Goal: Check status: Check status

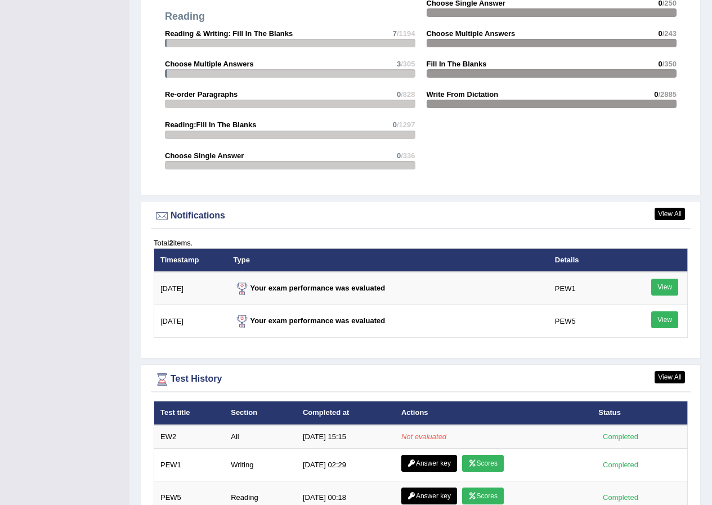
scroll to position [1238, 0]
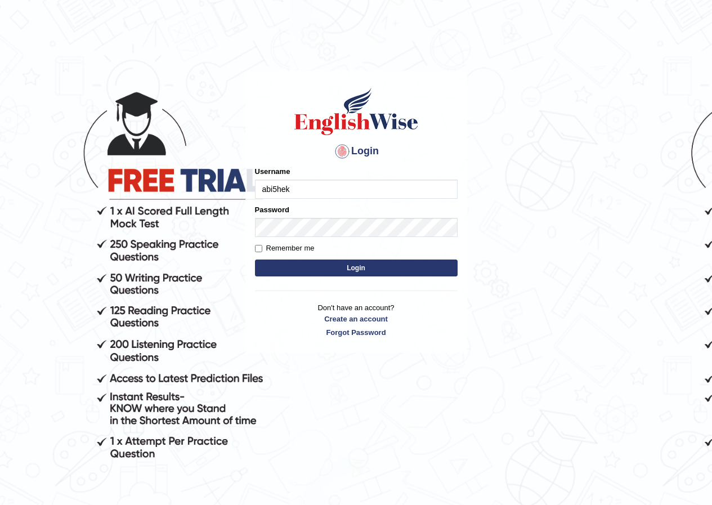
type input "abi5hek"
click at [347, 272] on button "Login" at bounding box center [356, 267] width 203 height 17
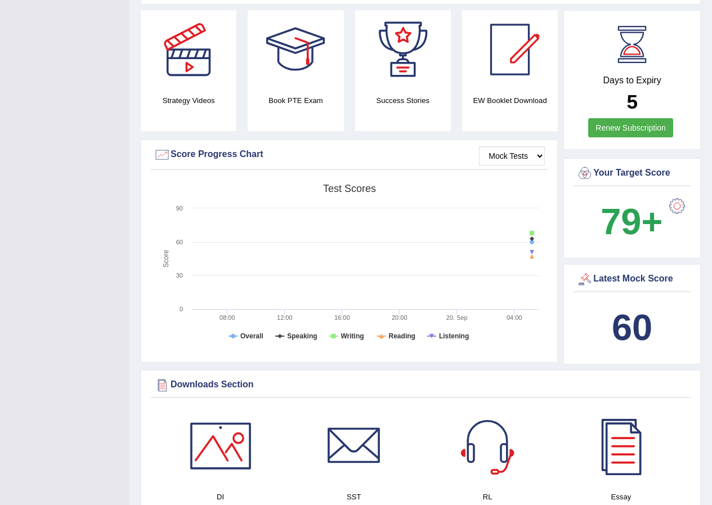
click at [645, 313] on b "60" at bounding box center [632, 327] width 41 height 41
click at [603, 271] on div "Latest Mock Score" at bounding box center [631, 279] width 111 height 17
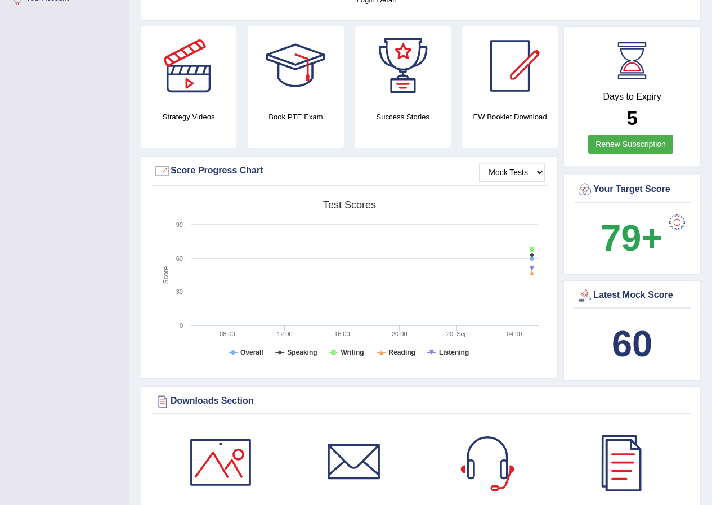
scroll to position [225, 0]
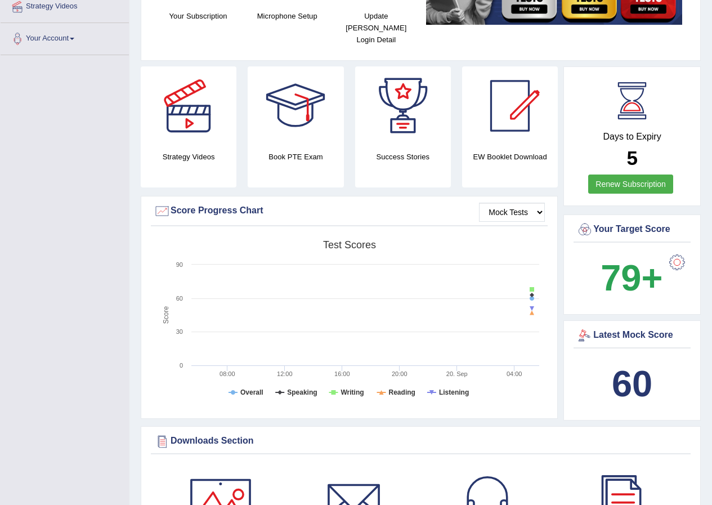
click at [581, 327] on div at bounding box center [584, 335] width 17 height 17
click at [612, 329] on div "Latest Mock Score" at bounding box center [631, 335] width 111 height 17
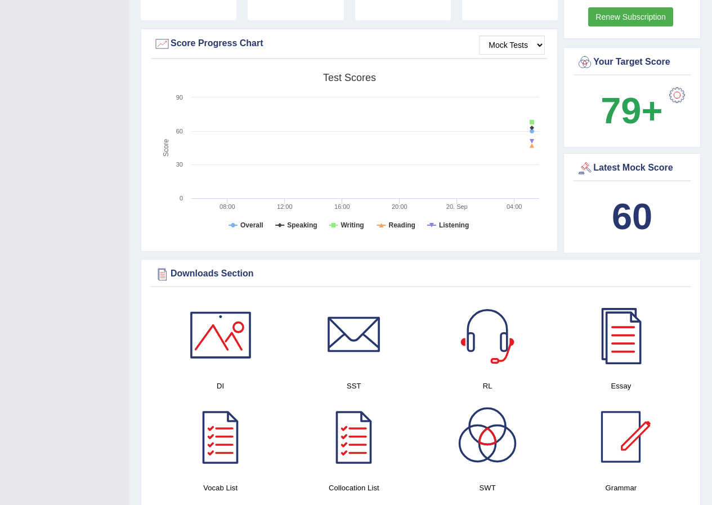
scroll to position [394, 0]
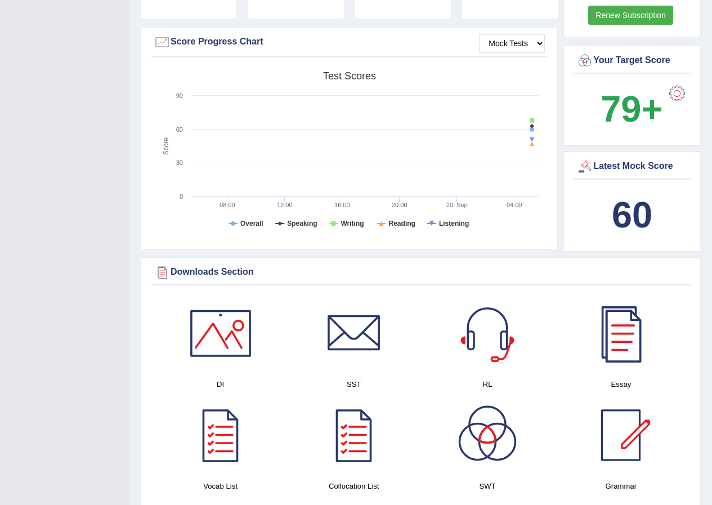
click at [650, 212] on b "60" at bounding box center [632, 214] width 41 height 41
click at [602, 220] on div "60" at bounding box center [631, 215] width 111 height 54
click at [405, 220] on tspan "Reading" at bounding box center [402, 224] width 26 height 8
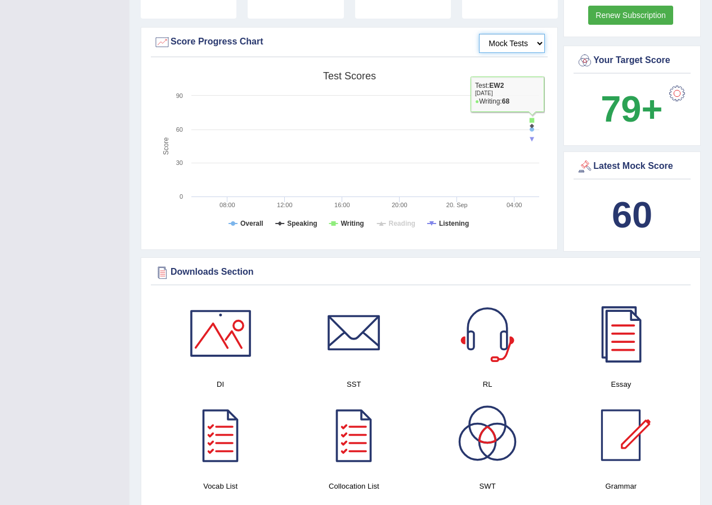
click at [517, 34] on select "Mock Tests" at bounding box center [512, 43] width 66 height 19
click at [637, 158] on div "Latest Mock Score" at bounding box center [631, 166] width 111 height 17
click at [581, 158] on div at bounding box center [584, 166] width 17 height 17
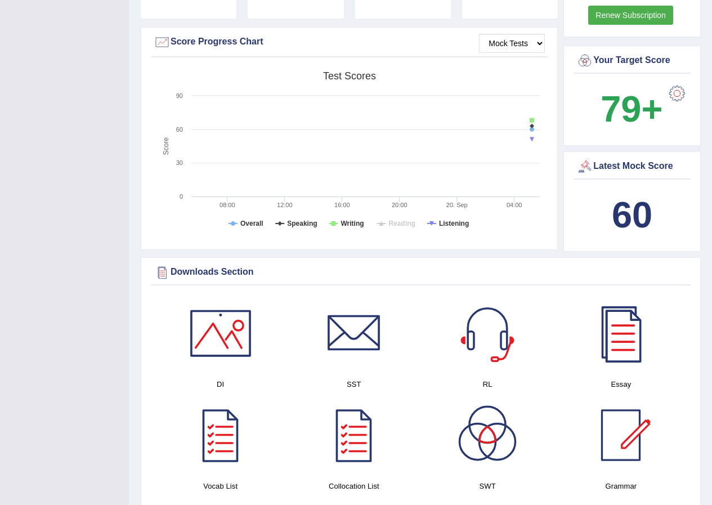
click at [592, 158] on div at bounding box center [584, 166] width 17 height 17
click at [567, 151] on div "Latest Mock Score 60" at bounding box center [631, 201] width 137 height 100
click at [571, 157] on div "Latest Mock Score 60" at bounding box center [631, 201] width 137 height 100
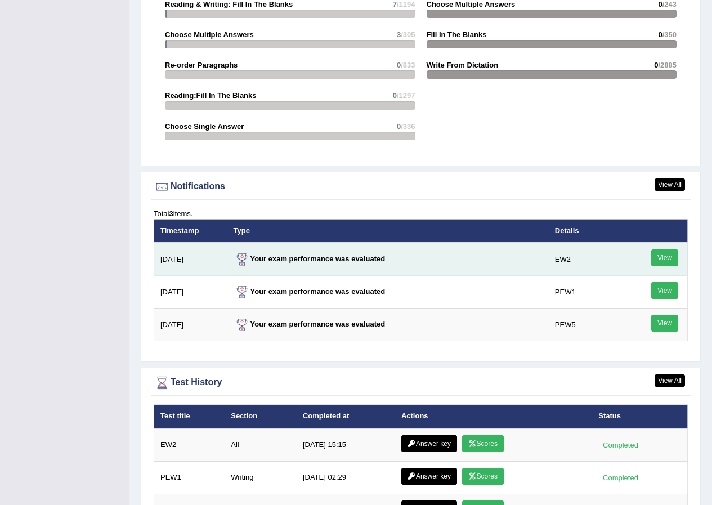
scroll to position [1279, 0]
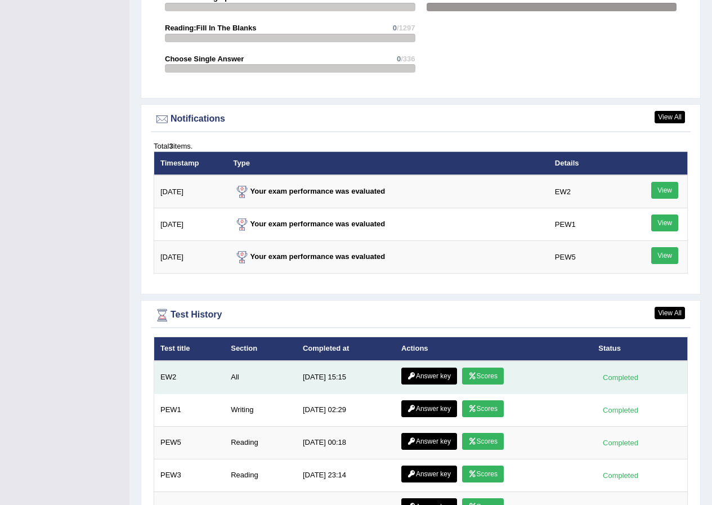
click at [485, 368] on link "Scores" at bounding box center [483, 376] width 42 height 17
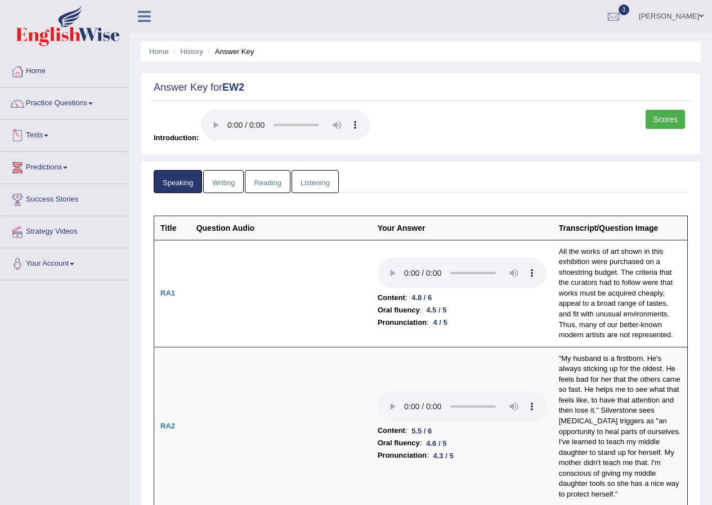
click at [277, 189] on link "Reading" at bounding box center [267, 181] width 45 height 23
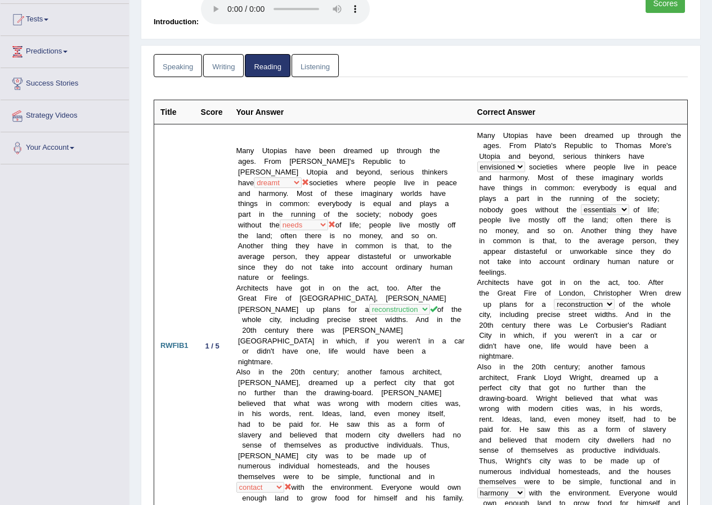
scroll to position [115, 0]
